Goal: Task Accomplishment & Management: Manage account settings

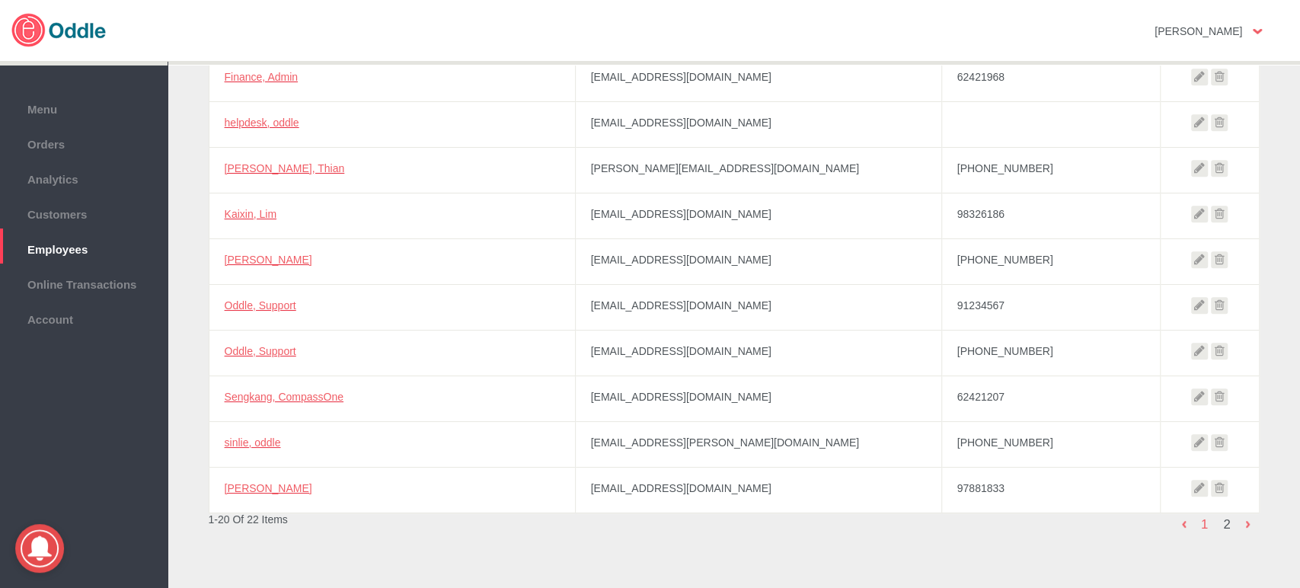
scroll to position [612, 0]
click at [1195, 396] on icon at bounding box center [1199, 396] width 17 height 17
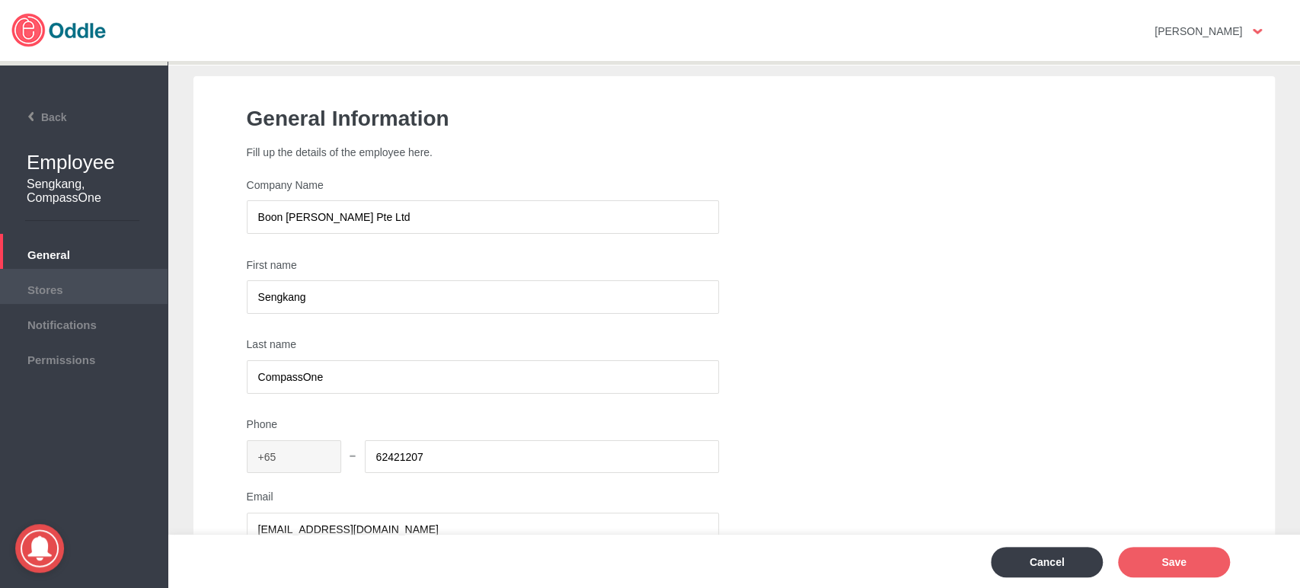
click at [58, 282] on span "Stores" at bounding box center [84, 288] width 152 height 17
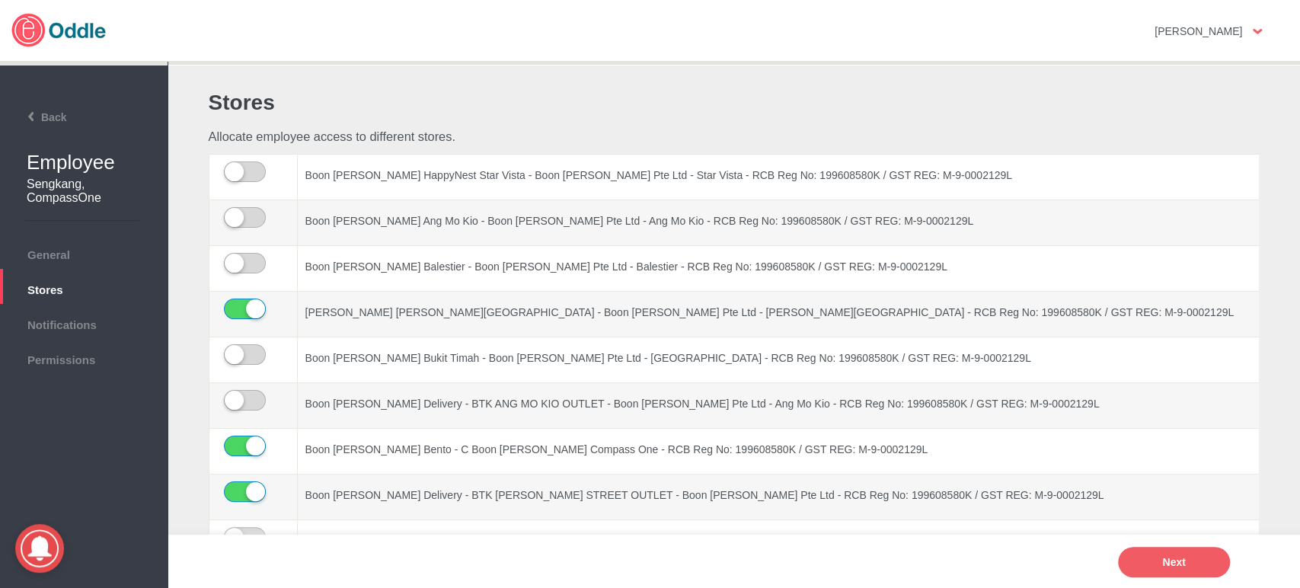
click at [267, 308] on label at bounding box center [274, 306] width 15 height 23
click at [0, 0] on input "checkbox" at bounding box center [0, 0] width 0 height 0
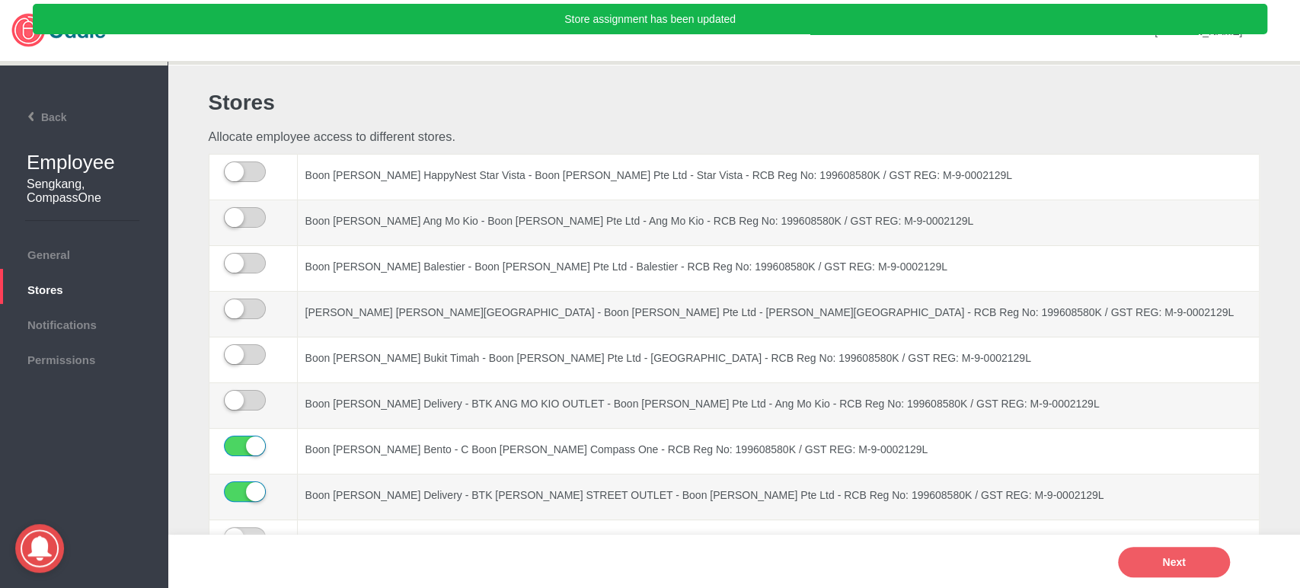
click at [267, 493] on label at bounding box center [274, 489] width 15 height 23
click at [0, 0] on input "checkbox" at bounding box center [0, 0] width 0 height 0
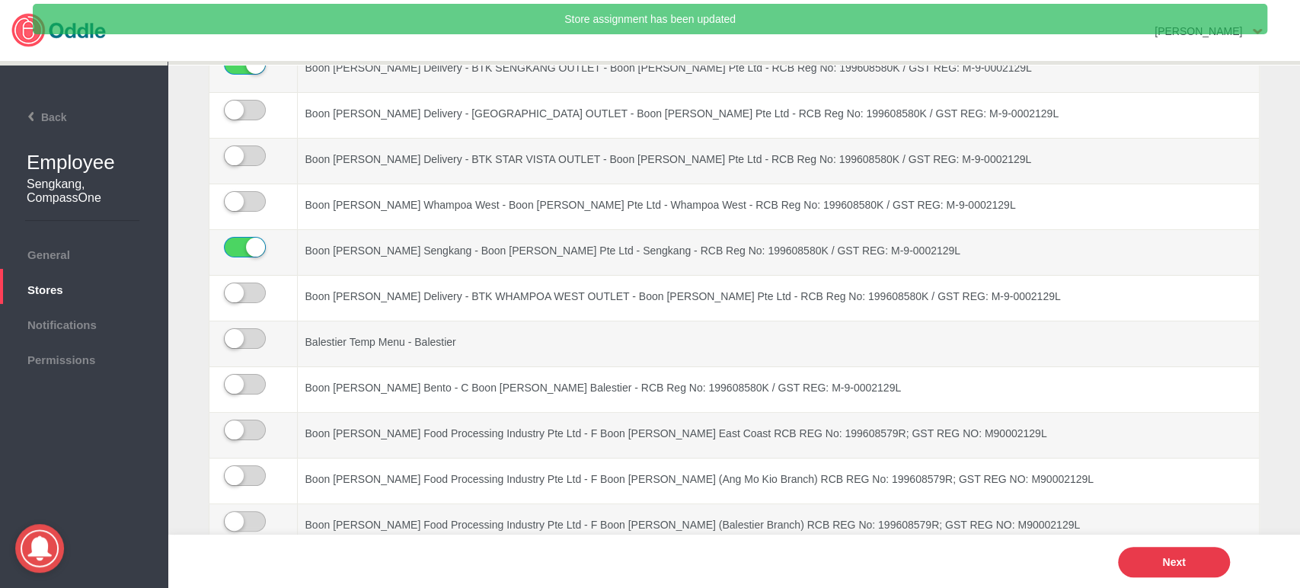
click at [1174, 564] on button "Next" at bounding box center [1174, 562] width 112 height 30
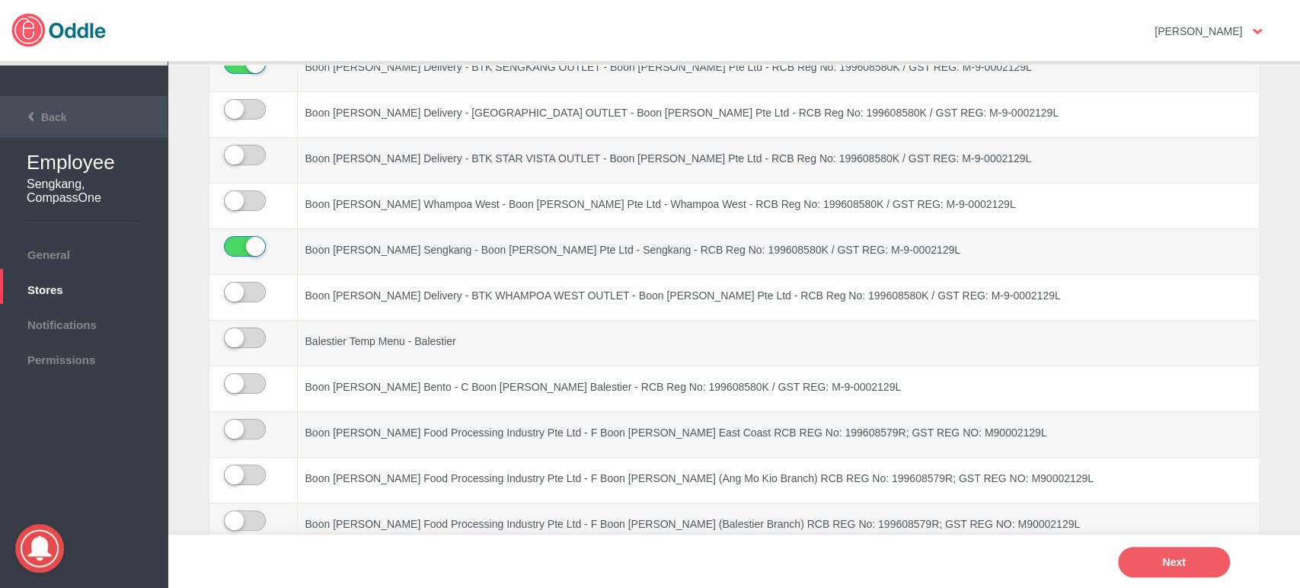
click at [122, 120] on li "Back" at bounding box center [84, 117] width 168 height 42
